Goal: Task Accomplishment & Management: Complete application form

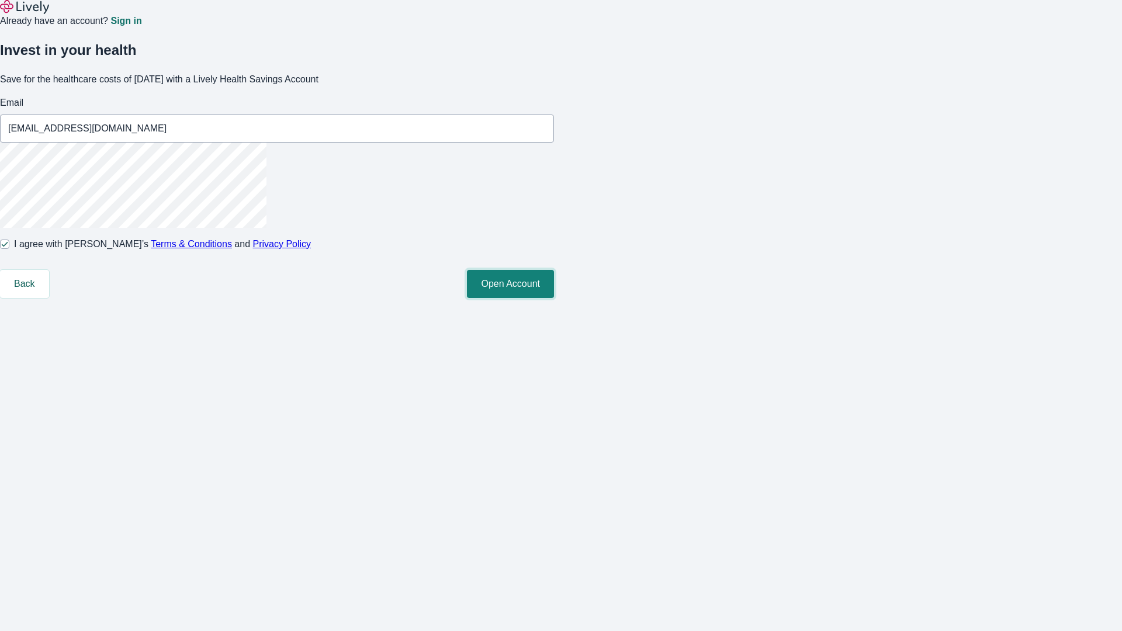
click at [554, 298] on button "Open Account" at bounding box center [510, 284] width 87 height 28
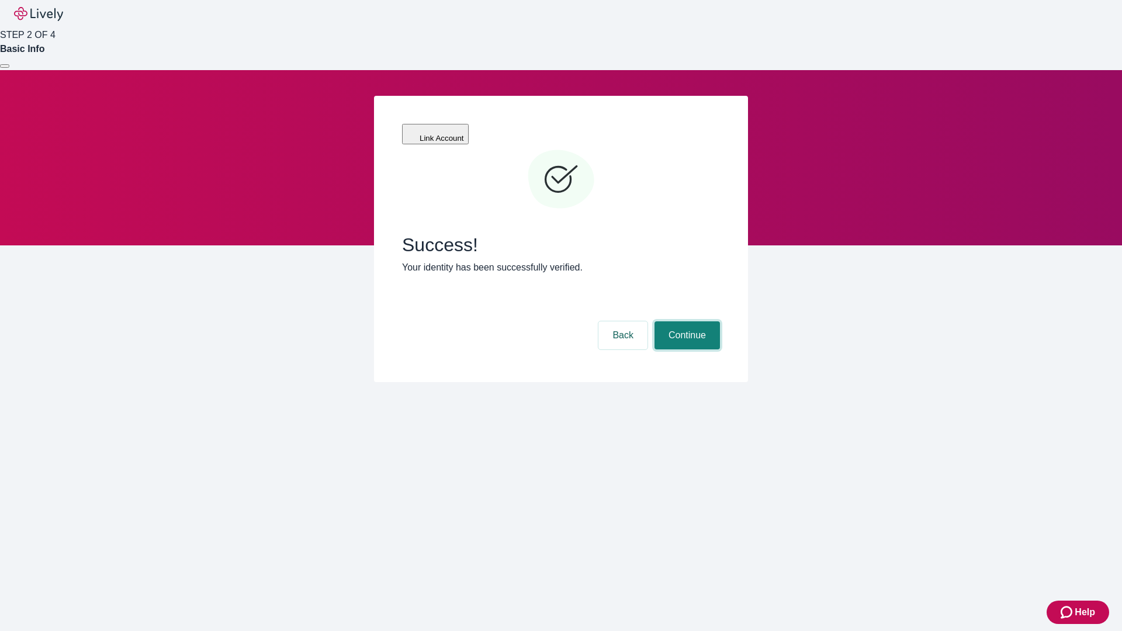
click at [686, 321] on button "Continue" at bounding box center [687, 335] width 65 height 28
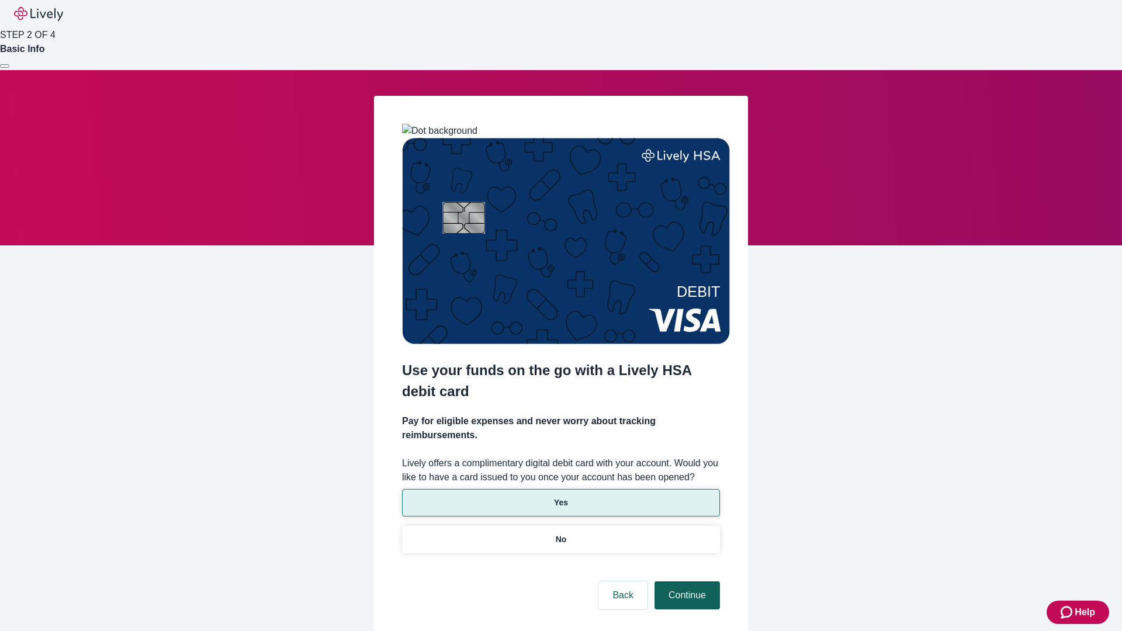
click at [561, 497] on p "Yes" at bounding box center [561, 503] width 14 height 12
click at [686, 582] on button "Continue" at bounding box center [687, 596] width 65 height 28
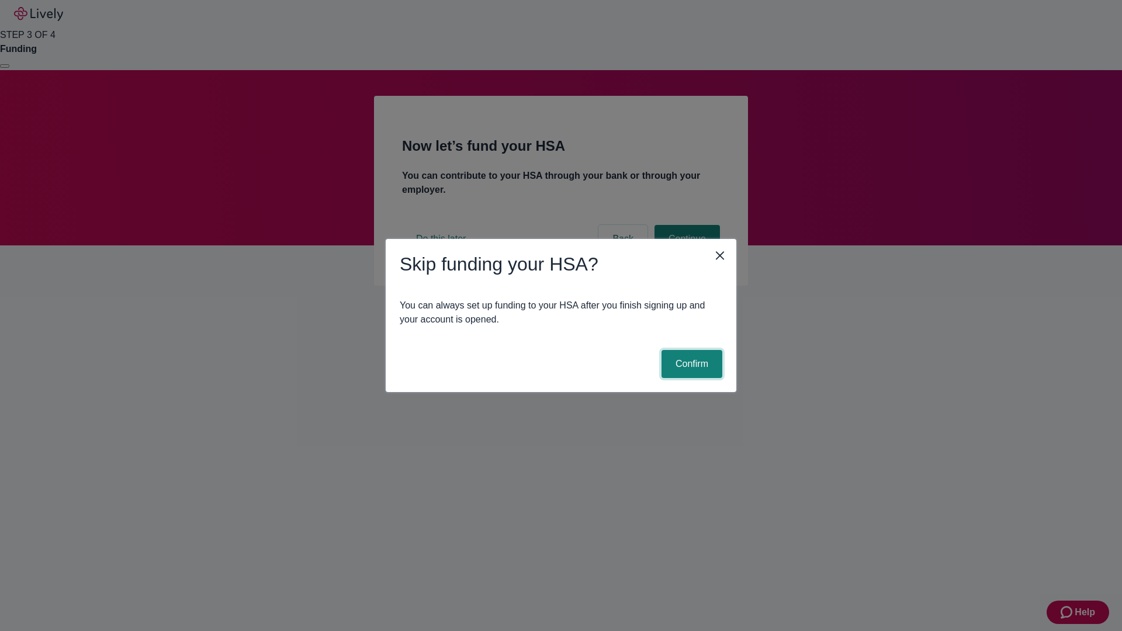
click at [690, 364] on button "Confirm" at bounding box center [692, 364] width 61 height 28
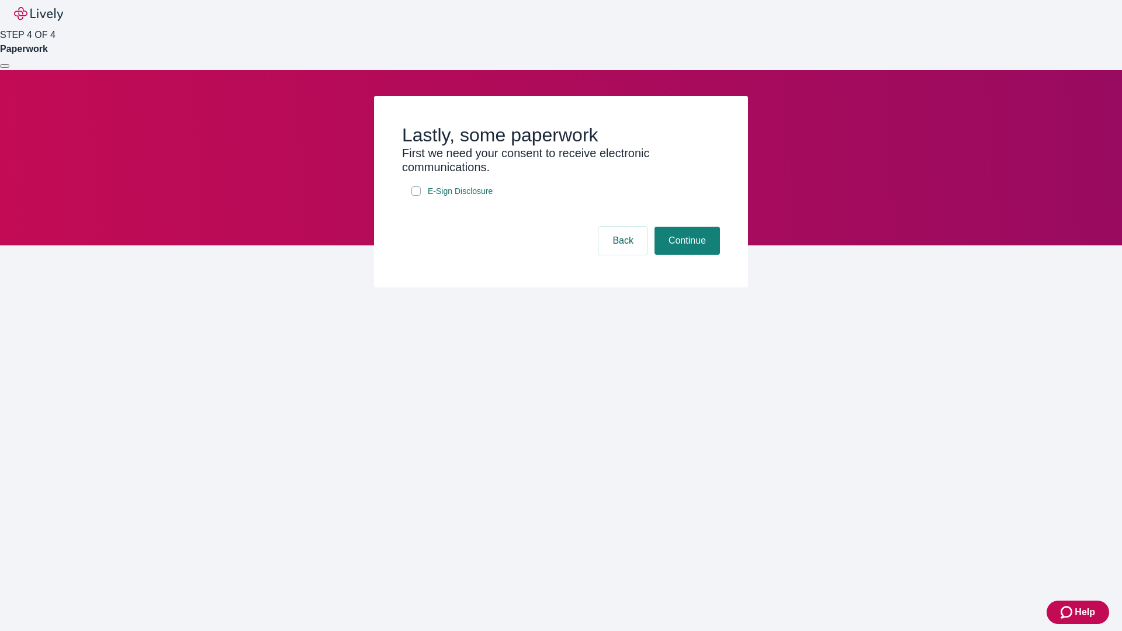
click at [416, 196] on input "E-Sign Disclosure" at bounding box center [415, 190] width 9 height 9
checkbox input "true"
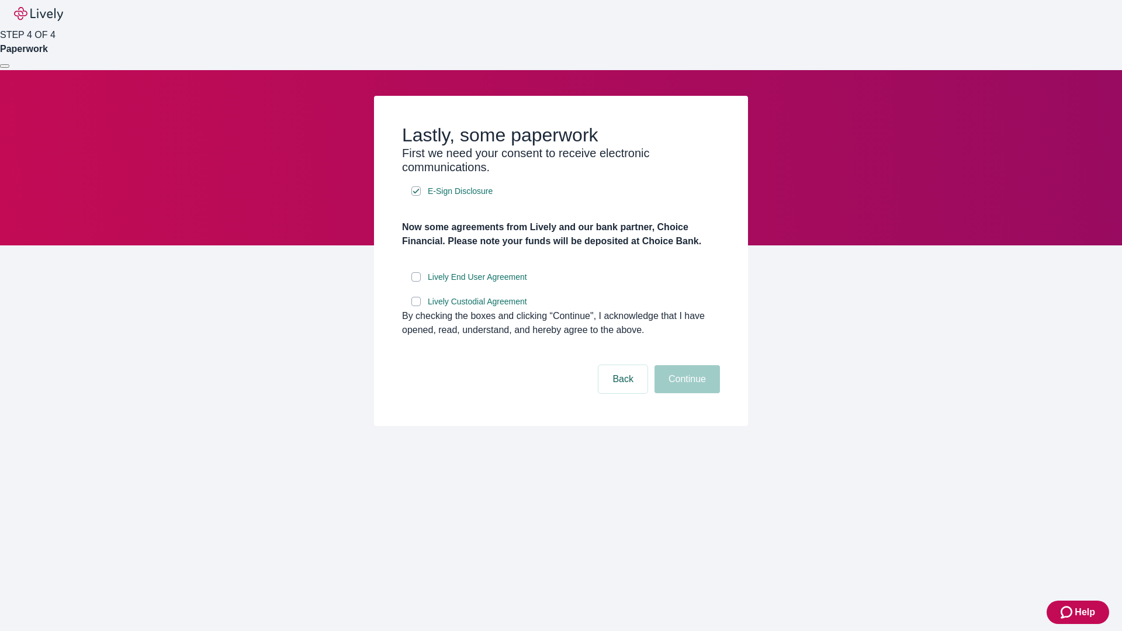
click at [416, 282] on input "Lively End User Agreement" at bounding box center [415, 276] width 9 height 9
checkbox input "true"
click at [416, 306] on input "Lively Custodial Agreement" at bounding box center [415, 301] width 9 height 9
checkbox input "true"
click at [686, 393] on button "Continue" at bounding box center [687, 379] width 65 height 28
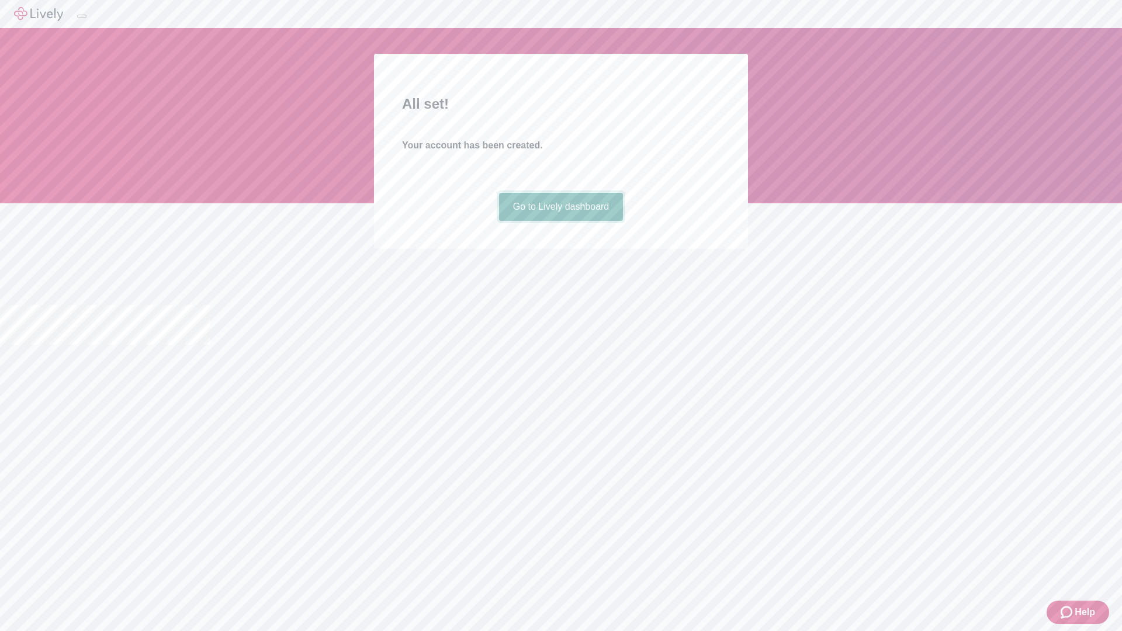
click at [561, 221] on link "Go to Lively dashboard" at bounding box center [561, 207] width 125 height 28
